Goal: Navigation & Orientation: Find specific page/section

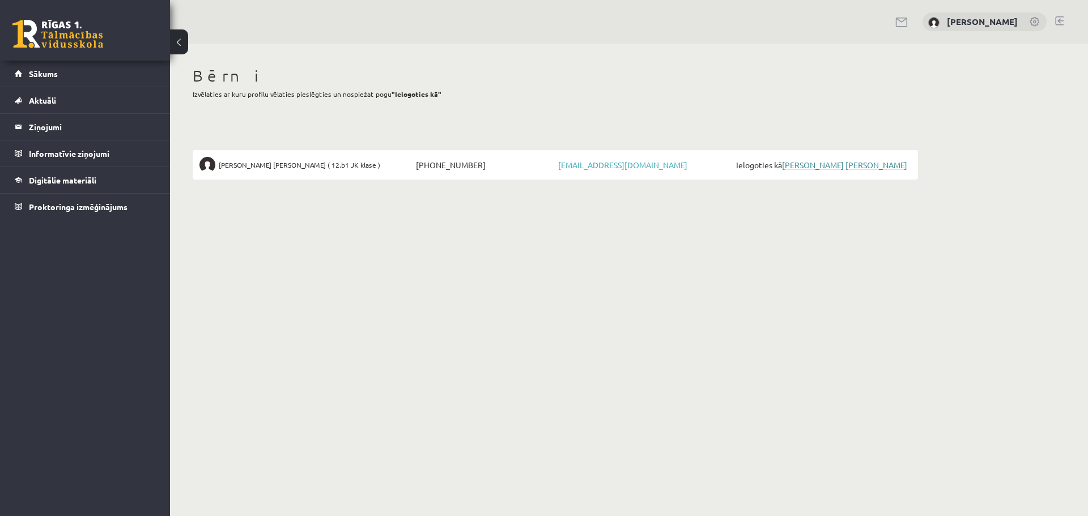
click at [834, 164] on link "[PERSON_NAME] [PERSON_NAME]" at bounding box center [844, 165] width 125 height 10
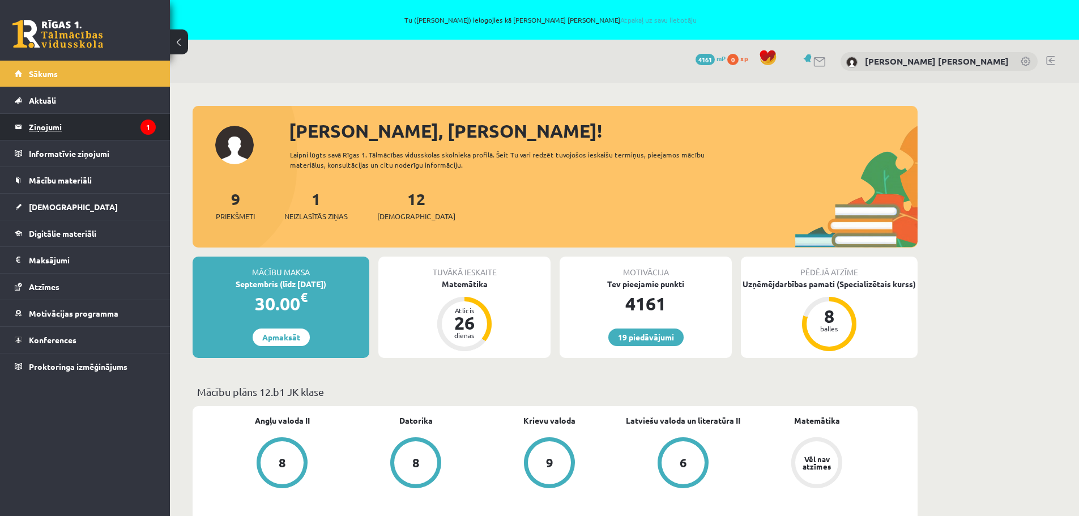
click at [47, 126] on legend "Ziņojumi 1" at bounding box center [92, 127] width 127 height 26
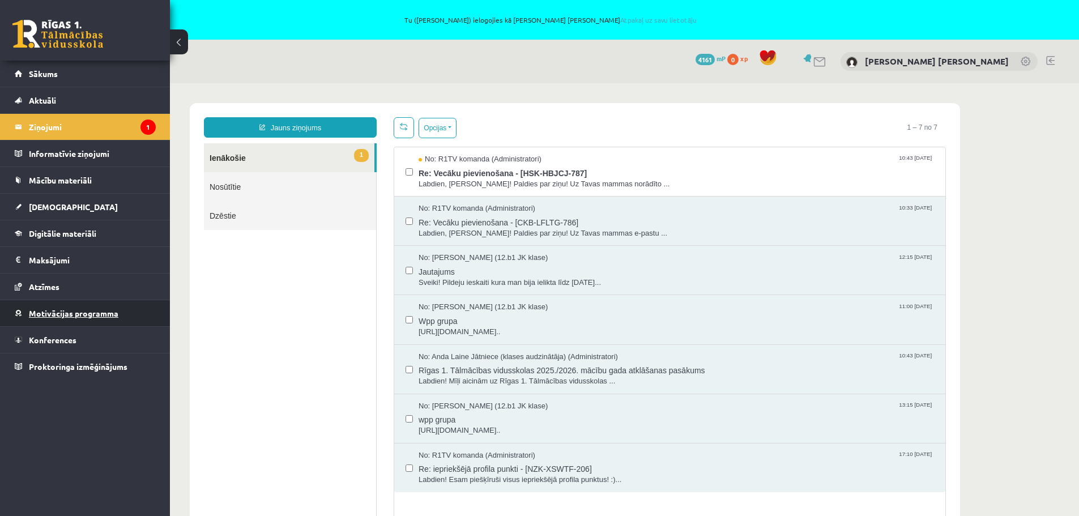
click at [97, 314] on span "Motivācijas programma" at bounding box center [74, 313] width 90 height 10
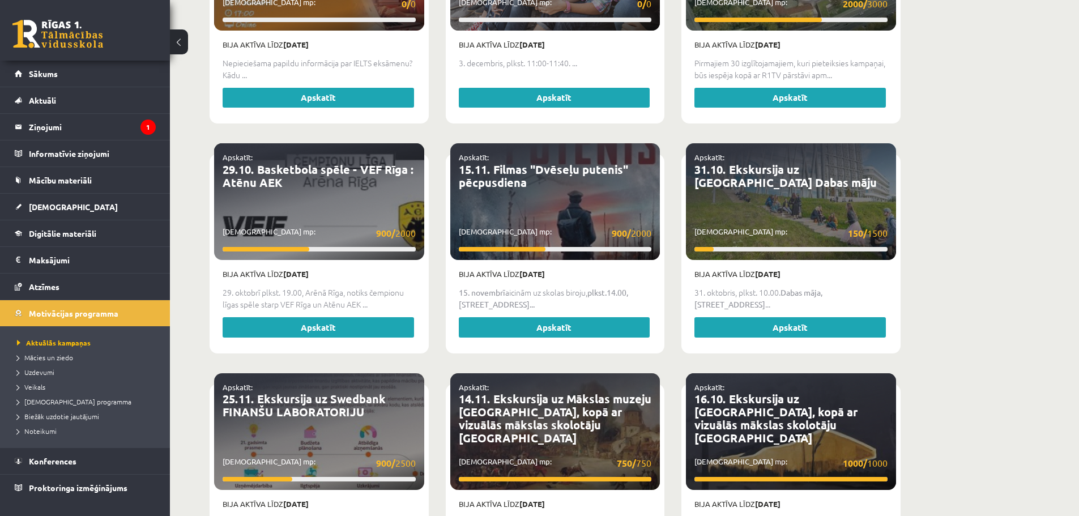
scroll to position [1133, 0]
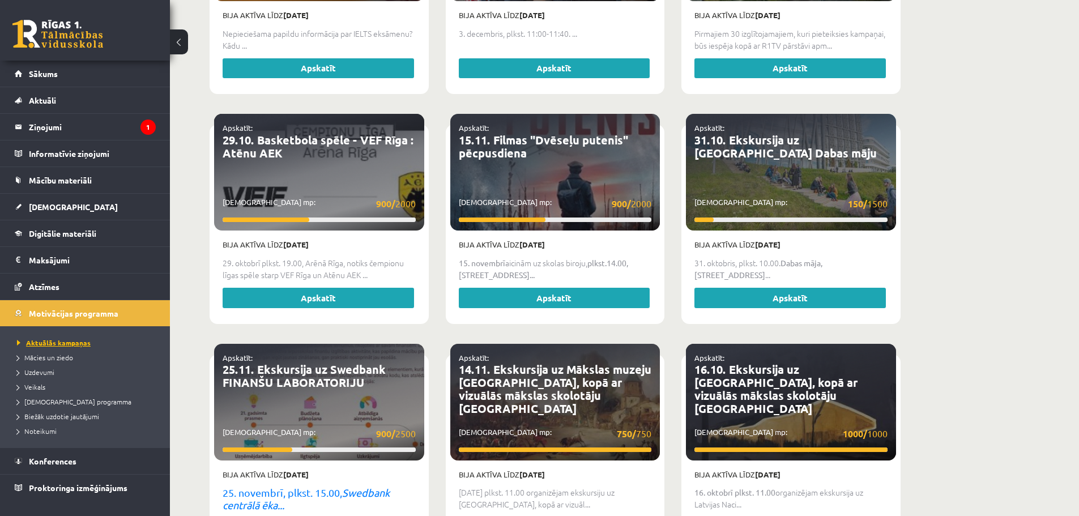
click at [78, 344] on span "Aktuālās kampaņas" at bounding box center [54, 342] width 74 height 9
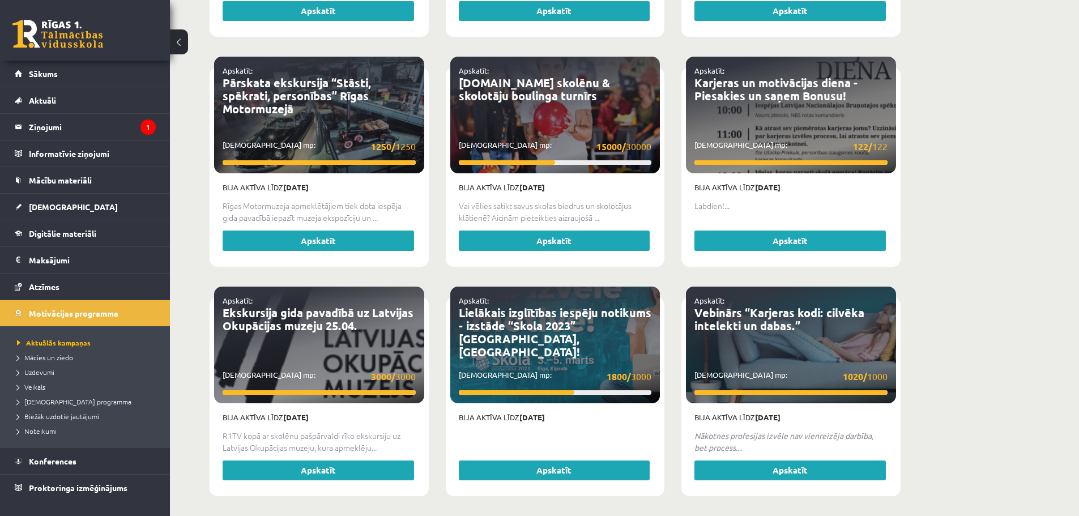
scroll to position [2111, 0]
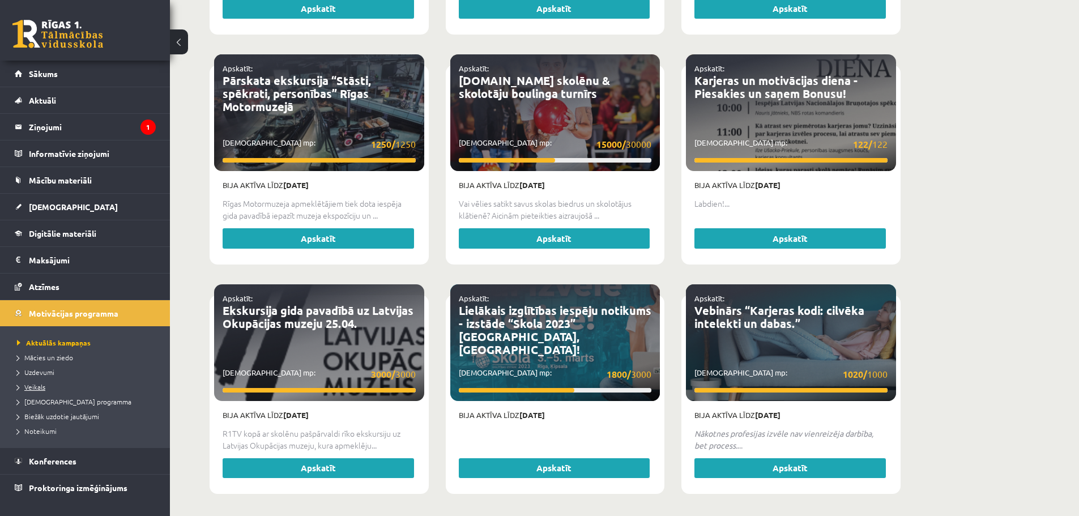
click at [37, 385] on span "Veikals" at bounding box center [31, 386] width 28 height 9
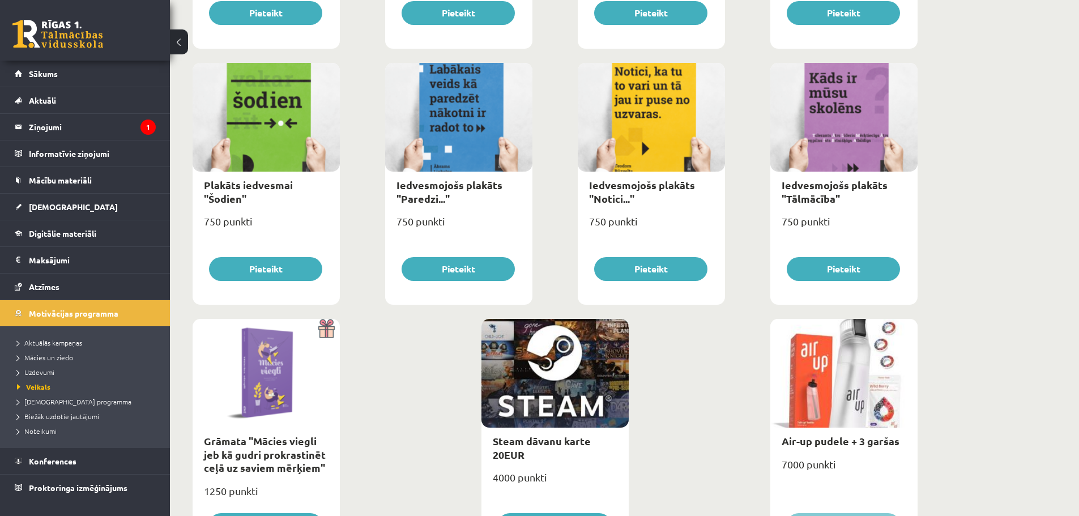
scroll to position [1246, 0]
